Goal: Task Accomplishment & Management: Complete application form

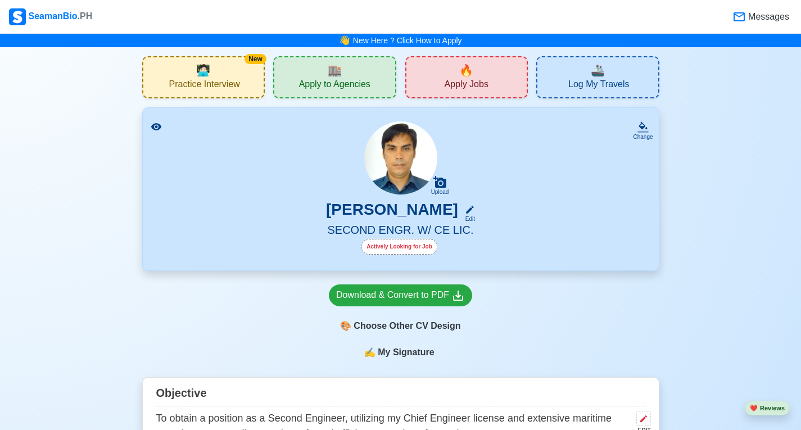
click at [482, 79] on span "Apply Jobs" at bounding box center [467, 86] width 44 height 14
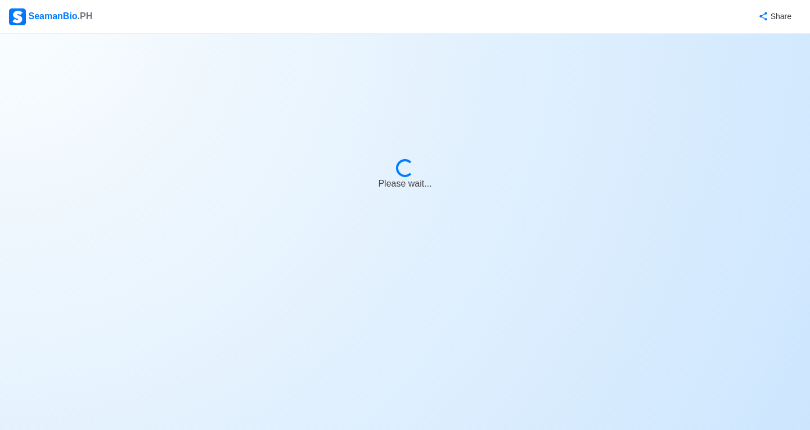
select select "2nd Engineer"
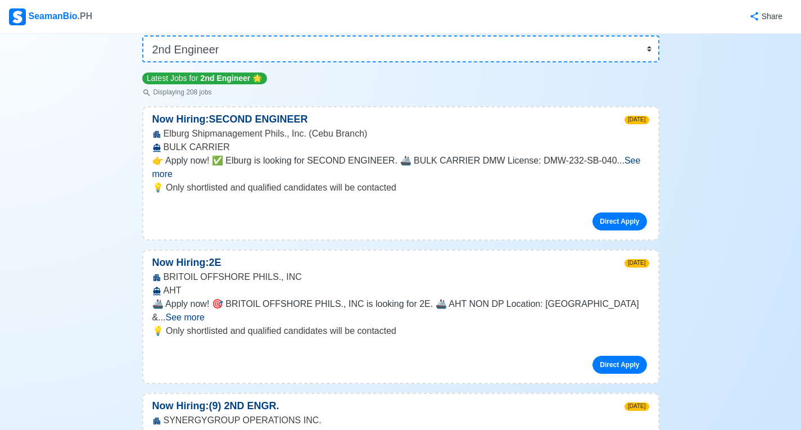
scroll to position [112, 0]
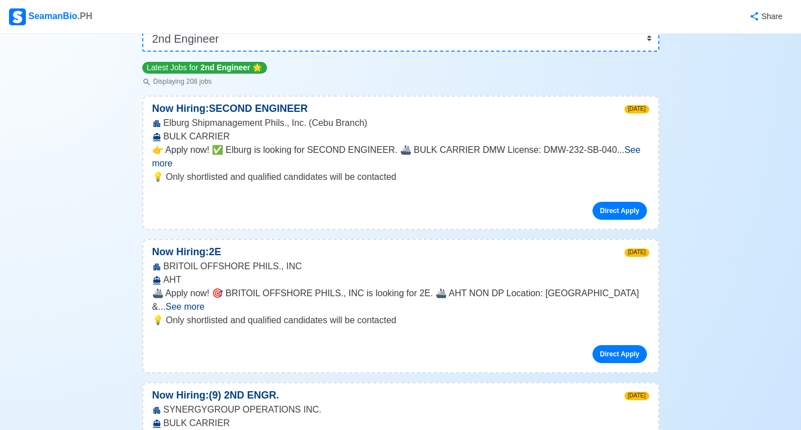
click at [205, 302] on span "See more" at bounding box center [185, 307] width 39 height 10
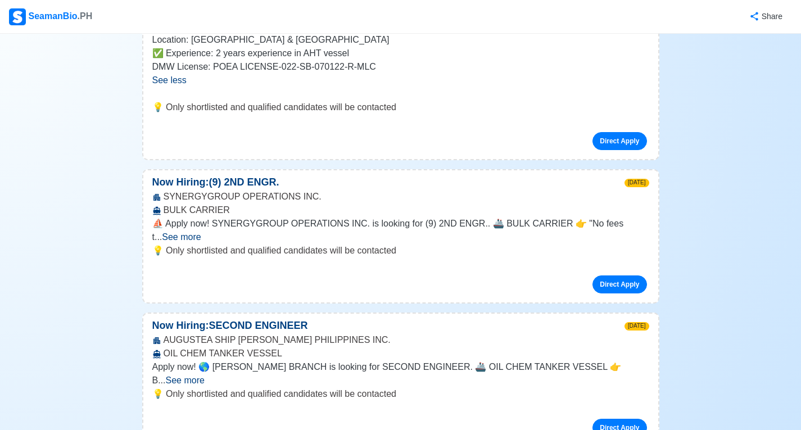
scroll to position [450, 0]
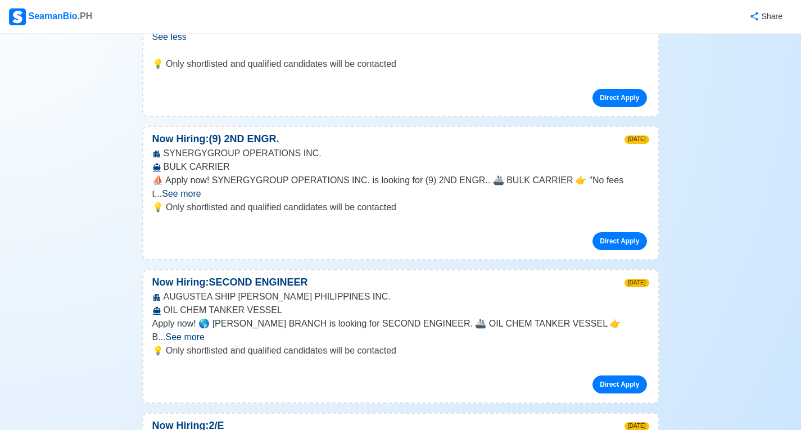
click at [201, 189] on span "See more" at bounding box center [181, 194] width 39 height 10
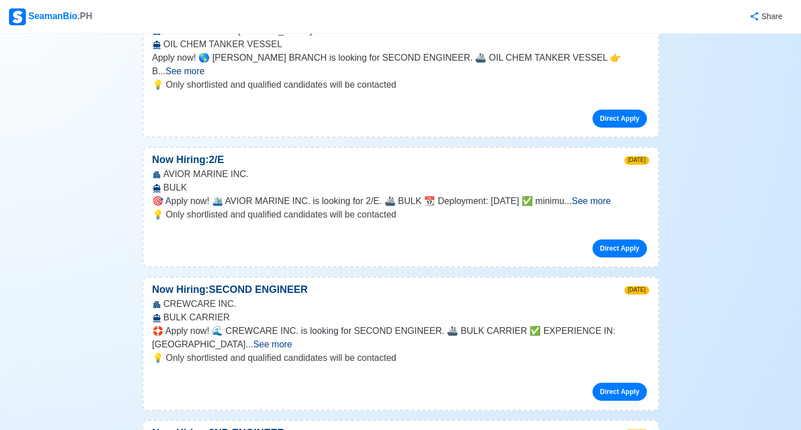
scroll to position [787, 0]
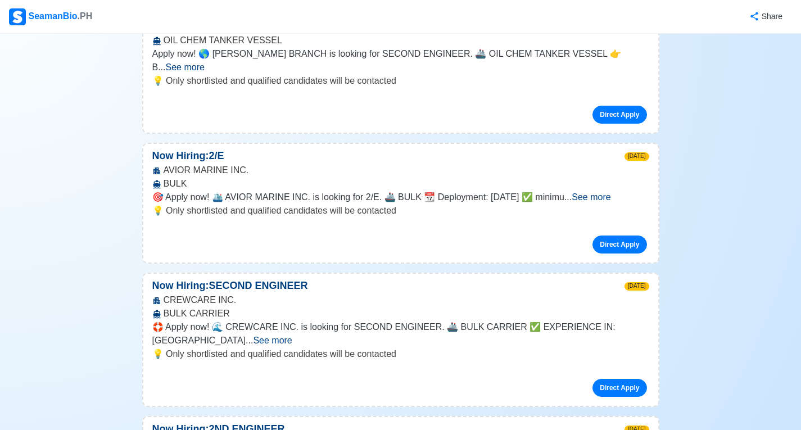
click at [611, 192] on span "See more" at bounding box center [591, 197] width 39 height 10
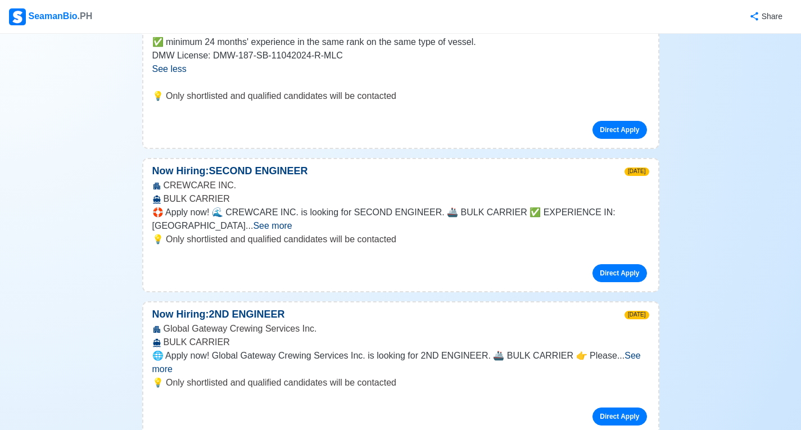
scroll to position [1068, 0]
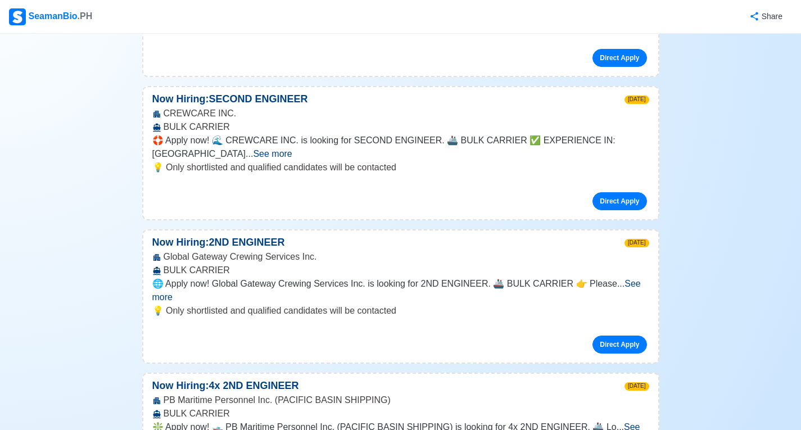
click at [626, 279] on span "See more" at bounding box center [396, 290] width 489 height 23
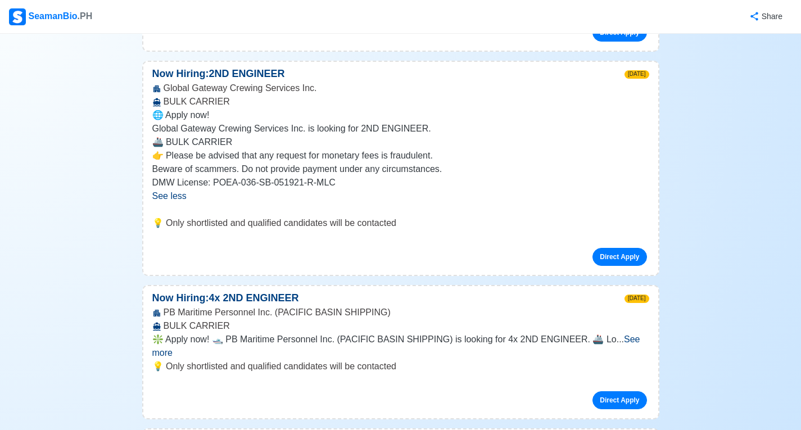
scroll to position [1293, 0]
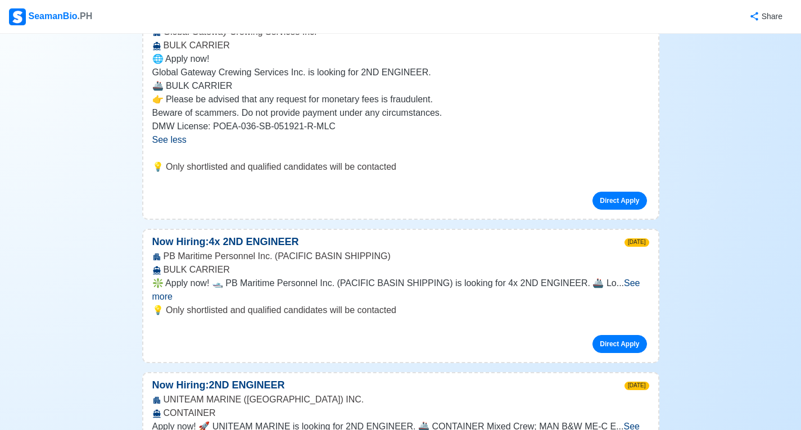
click at [616, 278] on span "See more" at bounding box center [396, 289] width 488 height 23
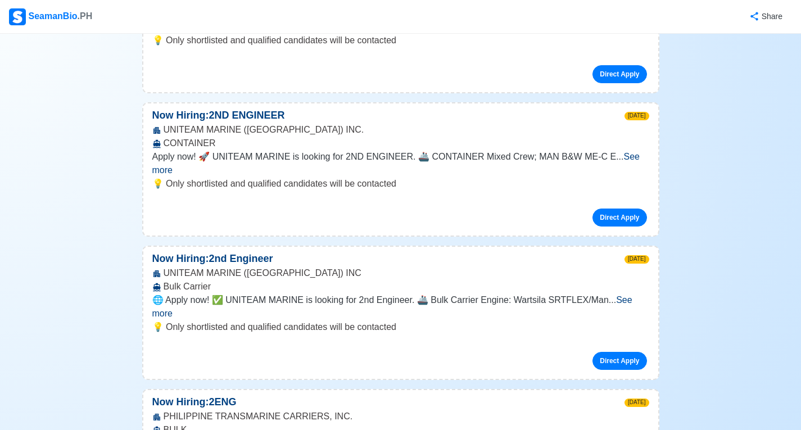
scroll to position [1743, 0]
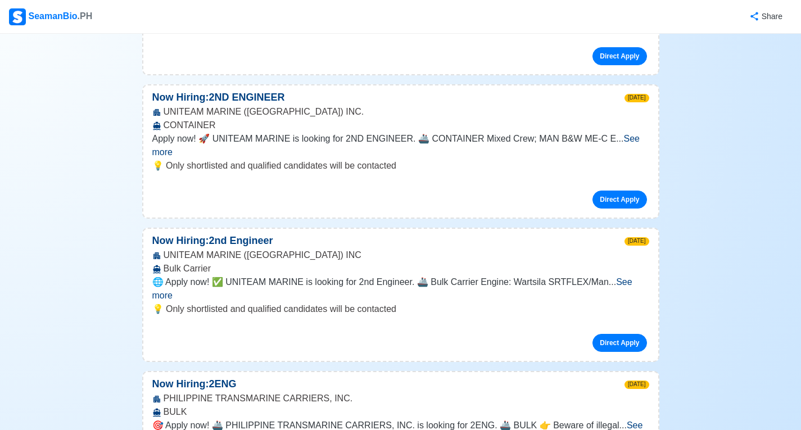
click at [633, 277] on span "See more" at bounding box center [392, 288] width 480 height 23
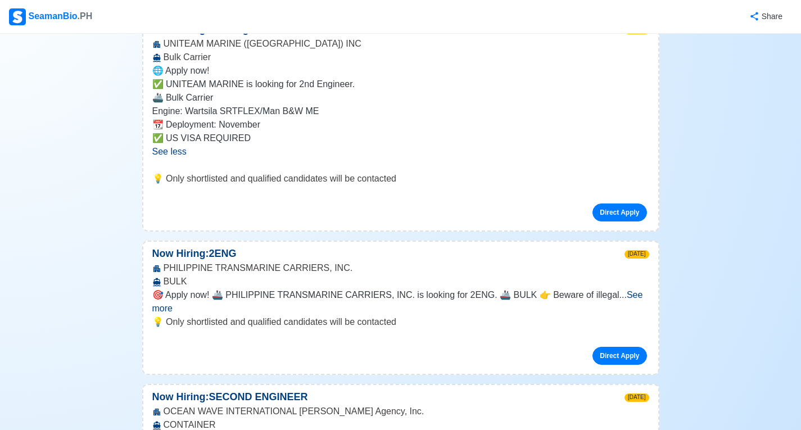
scroll to position [1968, 0]
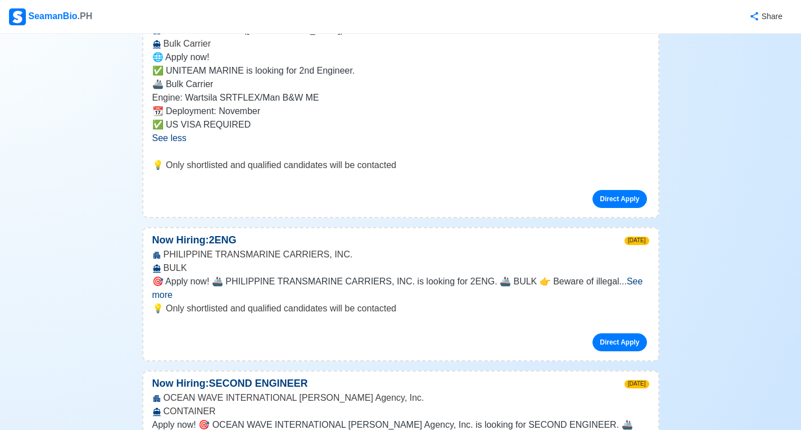
click at [641, 277] on span "See more" at bounding box center [397, 288] width 491 height 23
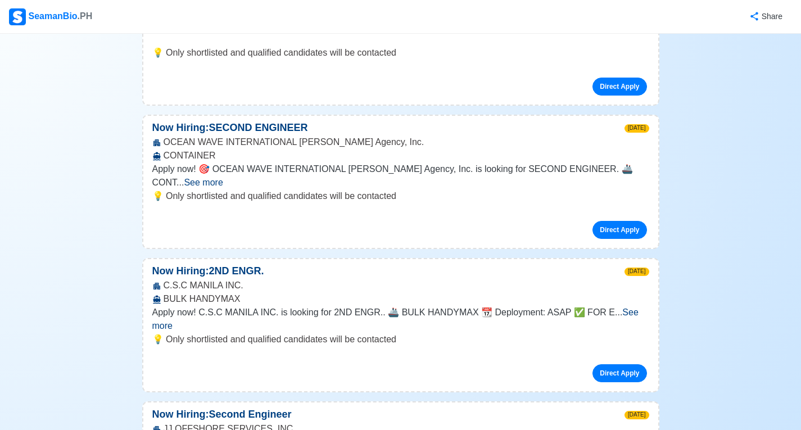
scroll to position [2306, 0]
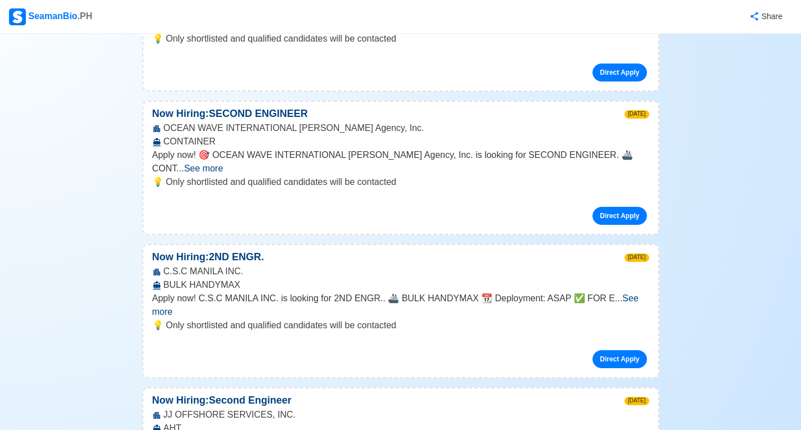
click at [635, 294] on span "See more" at bounding box center [395, 305] width 486 height 23
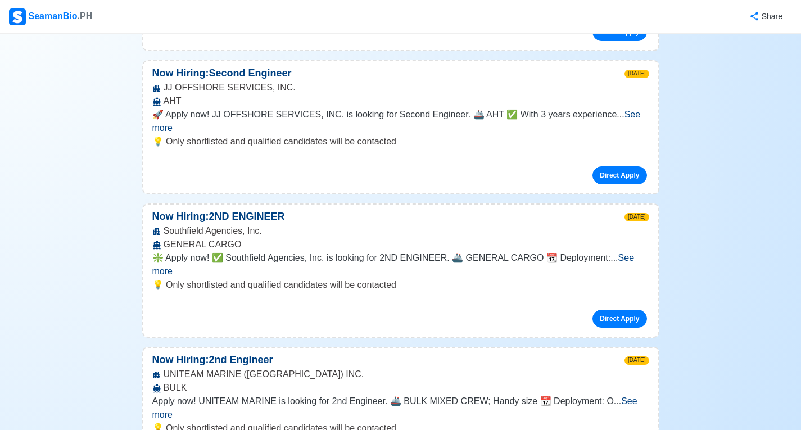
scroll to position [2756, 0]
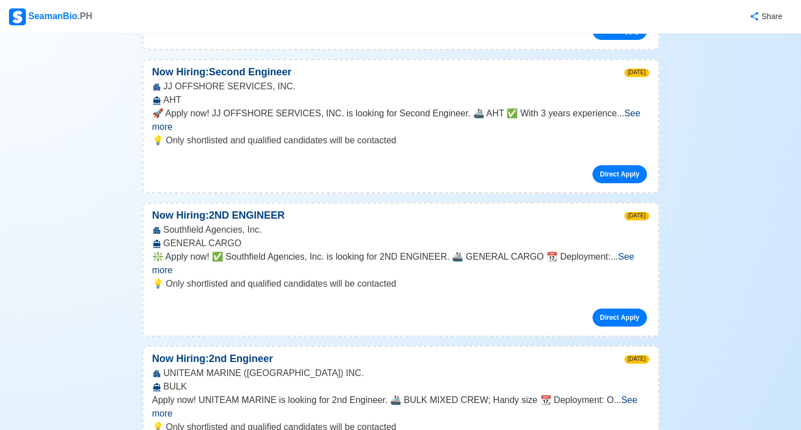
click at [630, 252] on span "See more" at bounding box center [393, 263] width 482 height 23
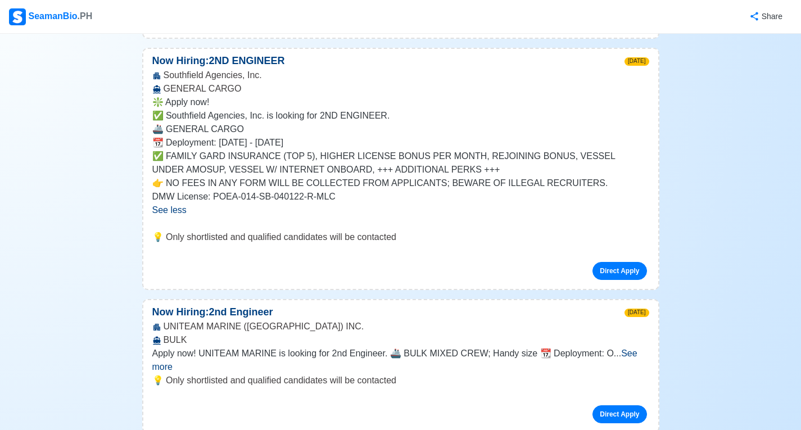
scroll to position [2924, 0]
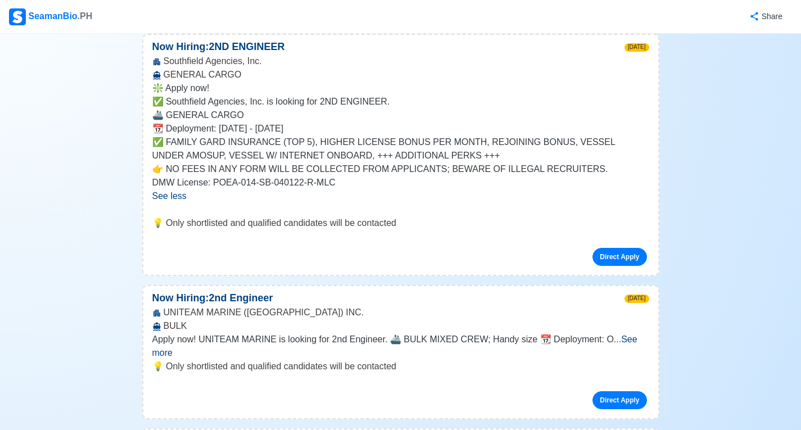
click at [634, 335] on span "See more" at bounding box center [394, 346] width 485 height 23
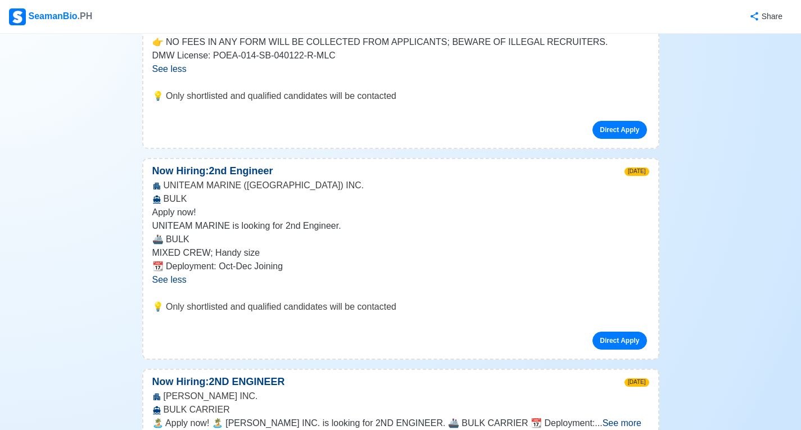
scroll to position [3093, 0]
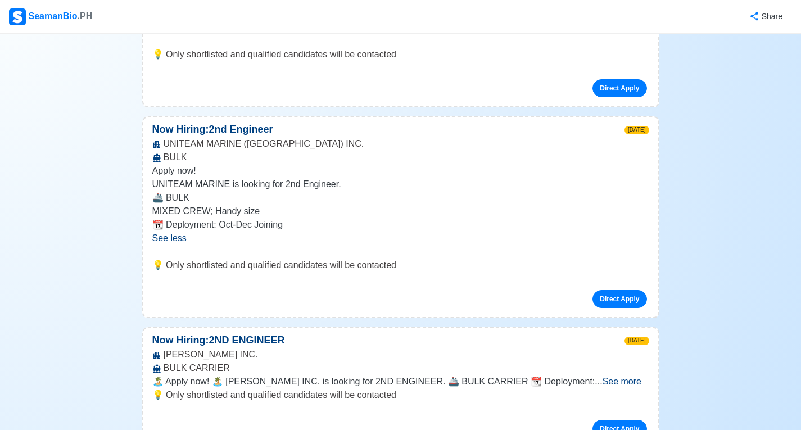
click at [621, 377] on span "See more" at bounding box center [622, 382] width 39 height 10
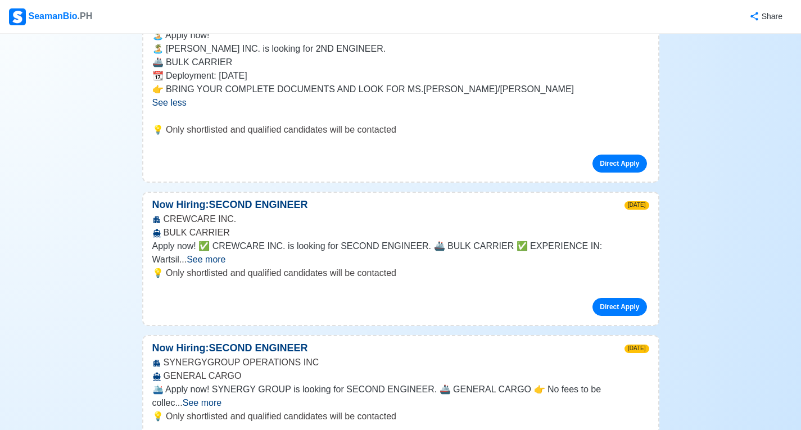
scroll to position [3487, 0]
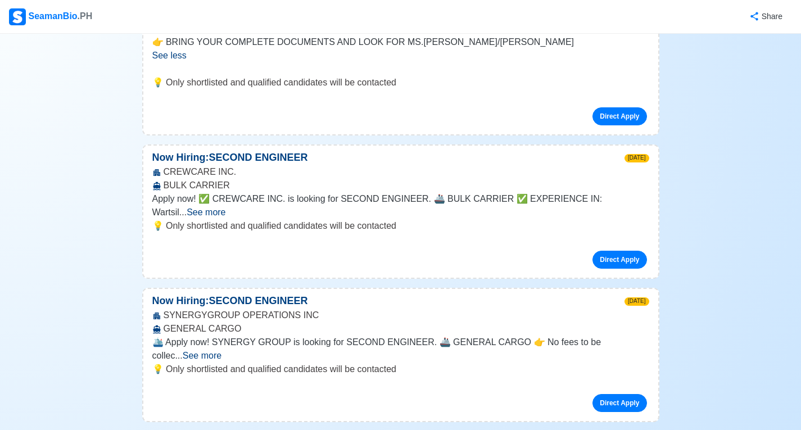
click at [222, 351] on span "See more" at bounding box center [202, 356] width 39 height 10
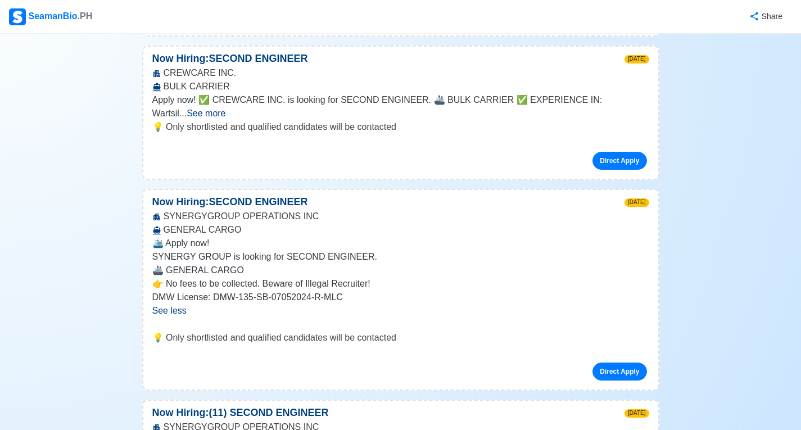
scroll to position [3655, 0]
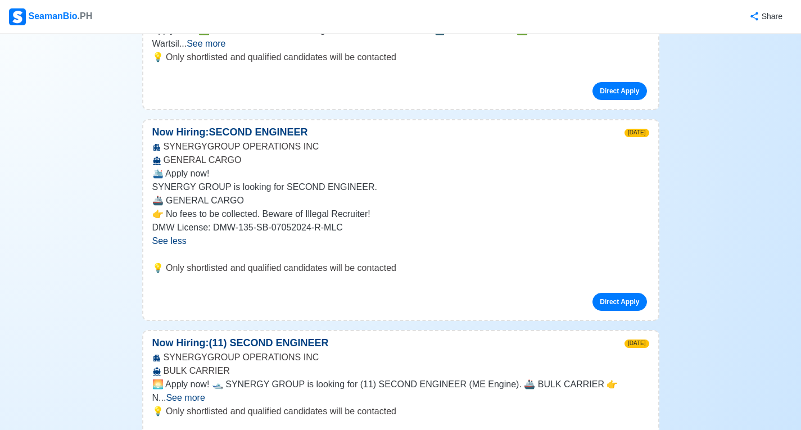
click at [205, 393] on span "See more" at bounding box center [185, 398] width 39 height 10
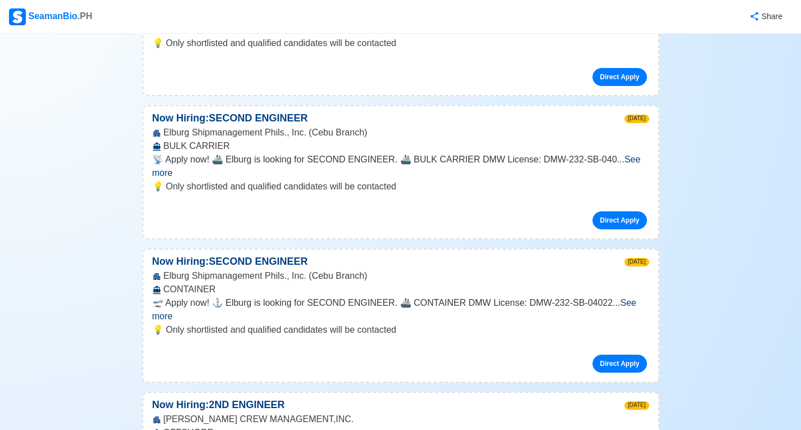
scroll to position [4105, 0]
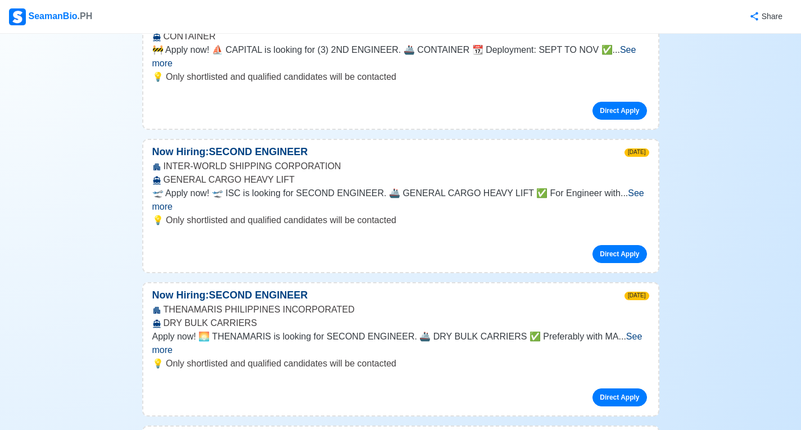
scroll to position [5117, 0]
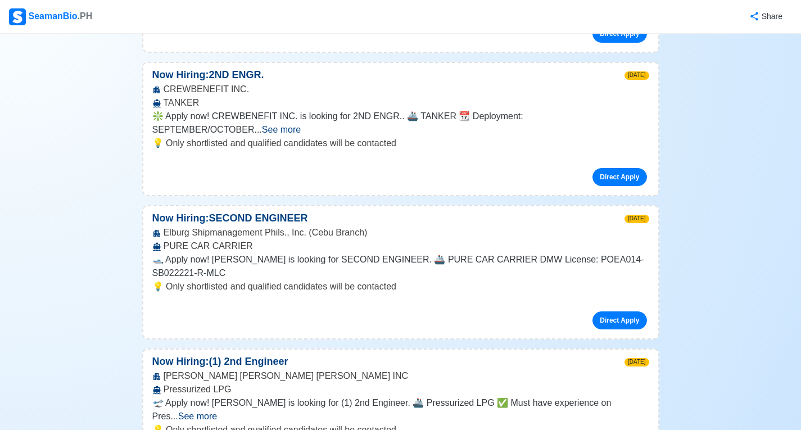
scroll to position [5680, 0]
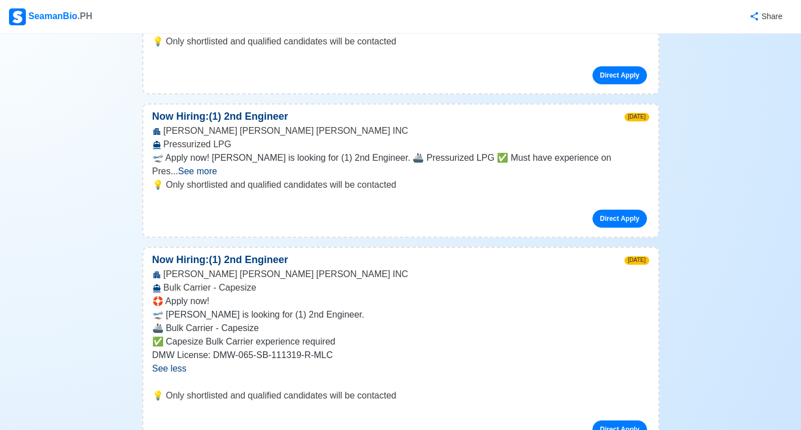
scroll to position [6017, 0]
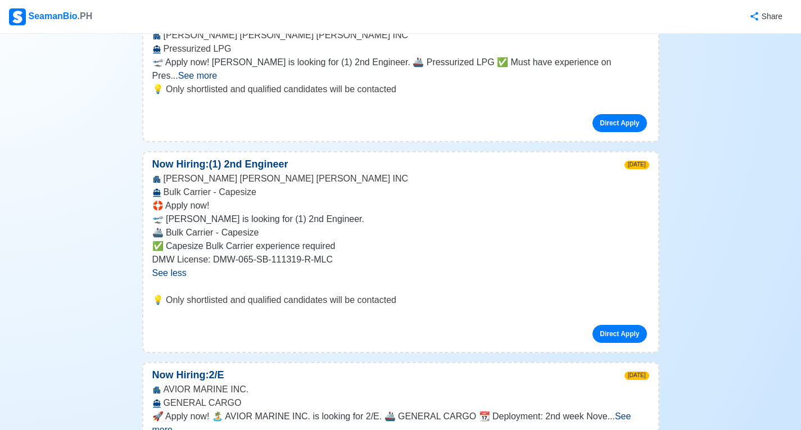
click at [632, 412] on span "See more" at bounding box center [391, 423] width 479 height 23
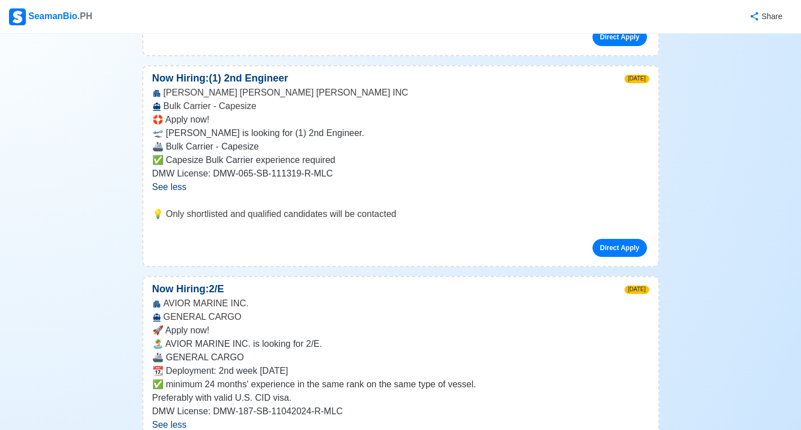
scroll to position [6186, 0]
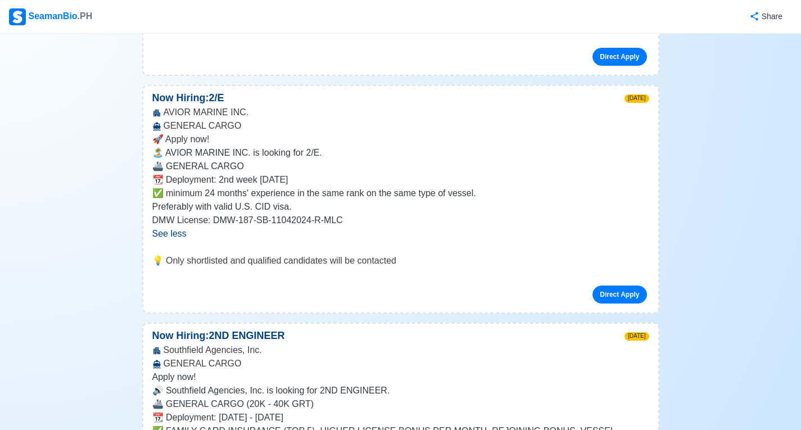
scroll to position [6467, 0]
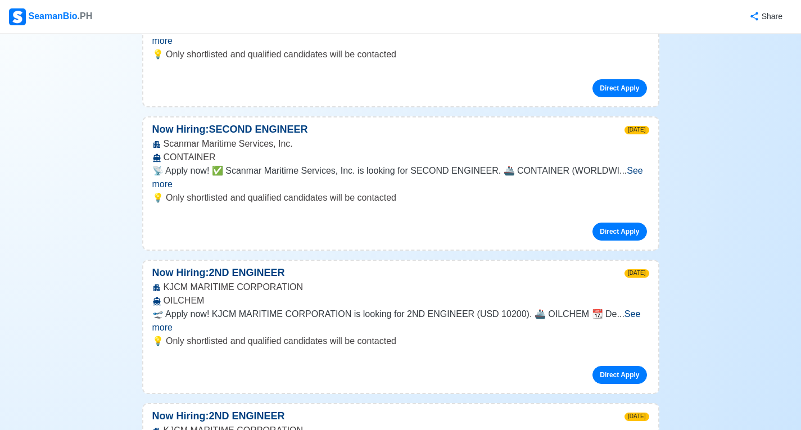
scroll to position [7142, 0]
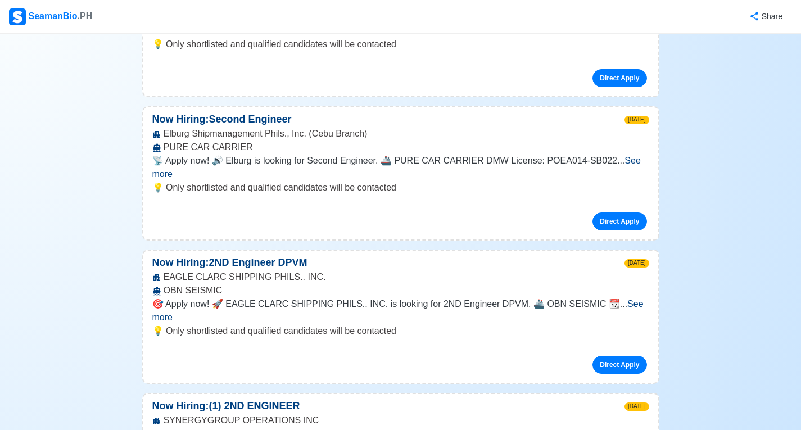
scroll to position [9391, 0]
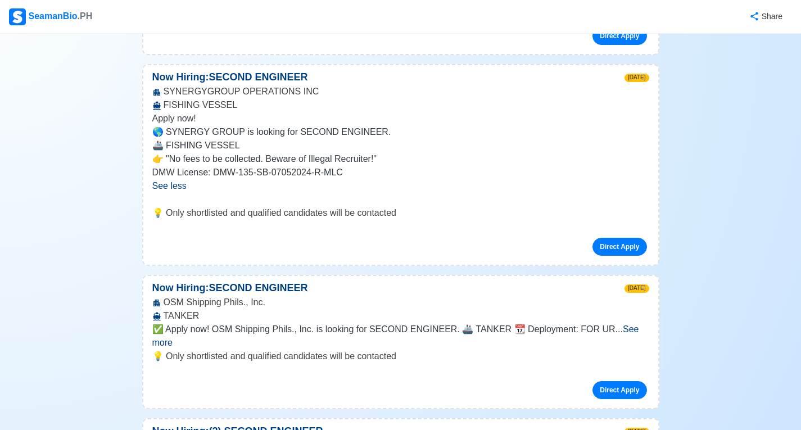
scroll to position [9954, 0]
